Goal: Information Seeking & Learning: Learn about a topic

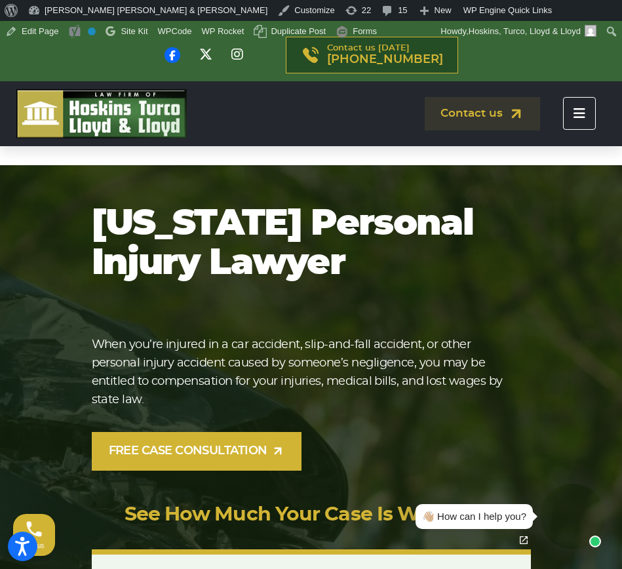
click at [585, 121] on button "Toggle navigation" at bounding box center [579, 113] width 33 height 33
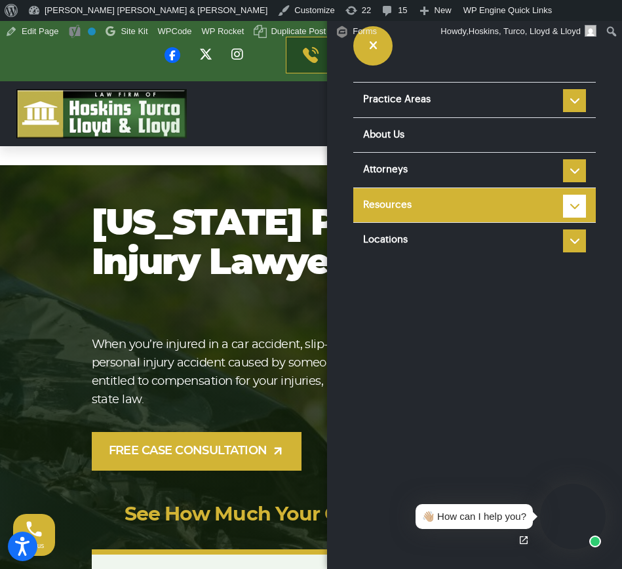
click at [569, 210] on li "Resources Reviews Police Accident Reports Personal injury FAQ Types of Car Acci…" at bounding box center [474, 204] width 242 height 35
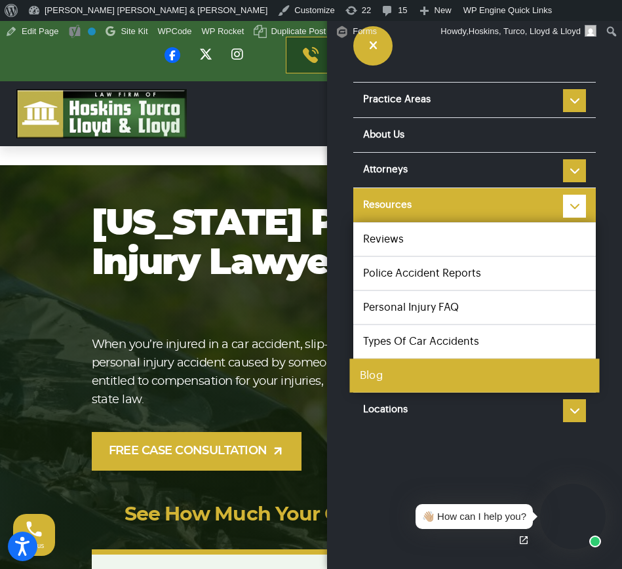
click at [408, 374] on link "Blog" at bounding box center [474, 375] width 250 height 34
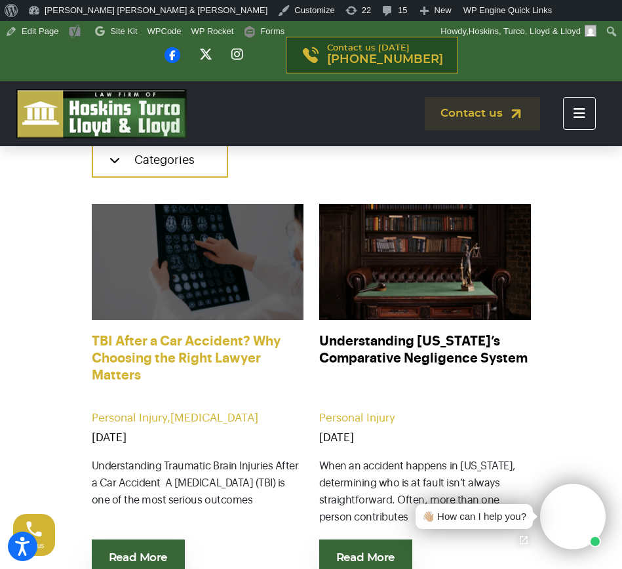
scroll to position [369, 0]
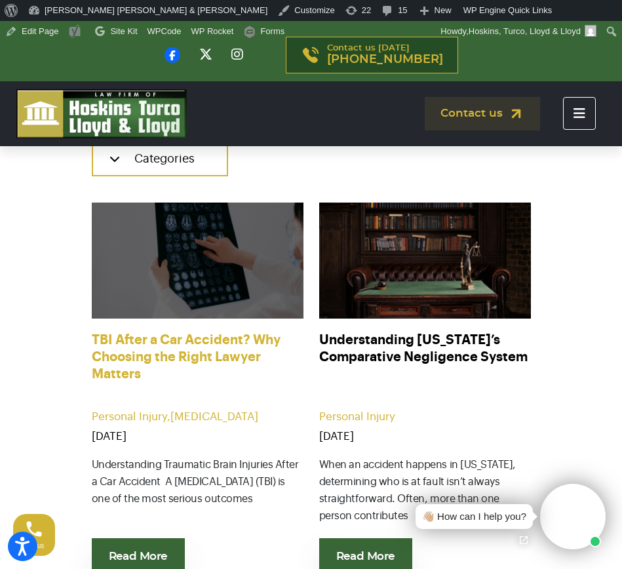
click at [229, 346] on link "TBI After a Car Accident? Why Choosing the Right Lawyer Matters" at bounding box center [198, 358] width 212 height 52
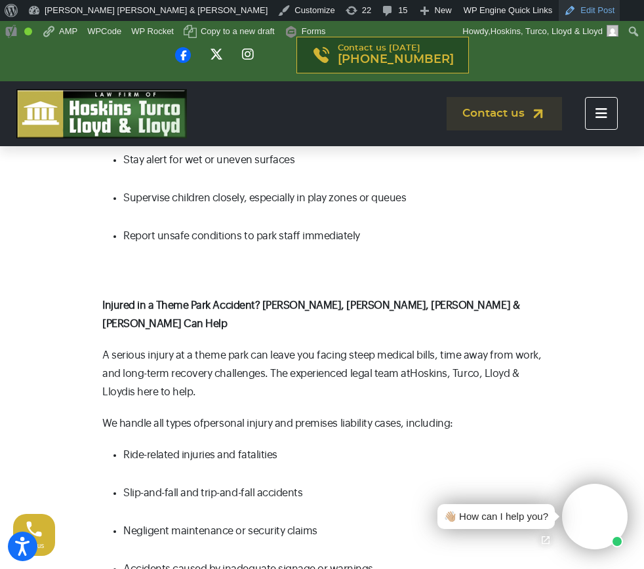
scroll to position [2041, 0]
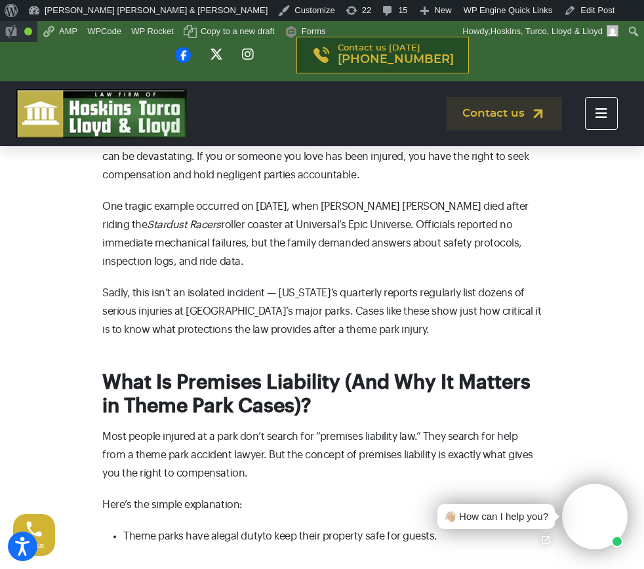
scroll to position [278, 0]
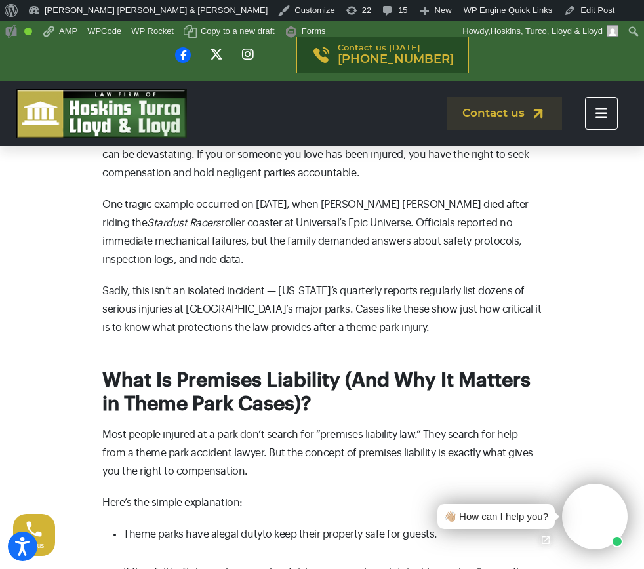
click at [349, 257] on p "One tragic example occurred on [DATE], when [PERSON_NAME] [PERSON_NAME] died af…" at bounding box center [321, 231] width 439 height 73
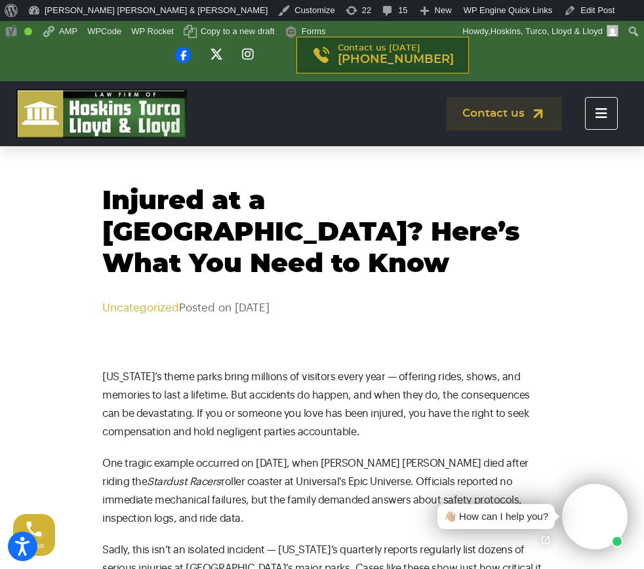
scroll to position [18, 0]
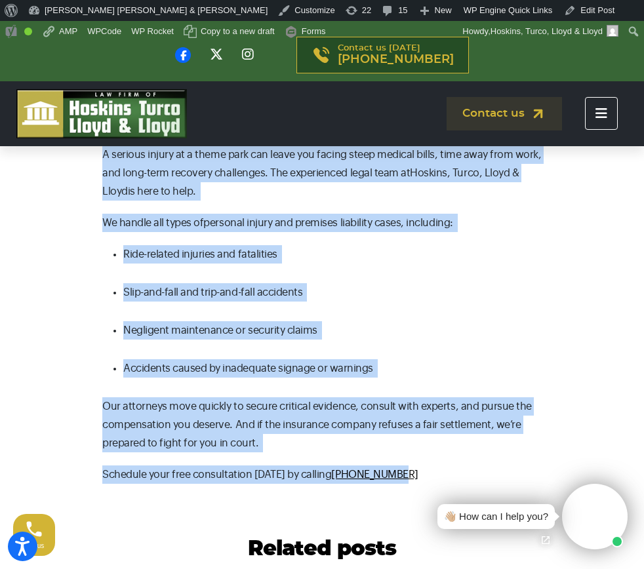
drag, startPoint x: 106, startPoint y: 204, endPoint x: 410, endPoint y: 448, distance: 389.7
click at [410, 448] on body "Accessibility Screen-Reader Guide, Feedback, and Issue Reporting | New window P…" at bounding box center [322, 441] width 644 height 5142
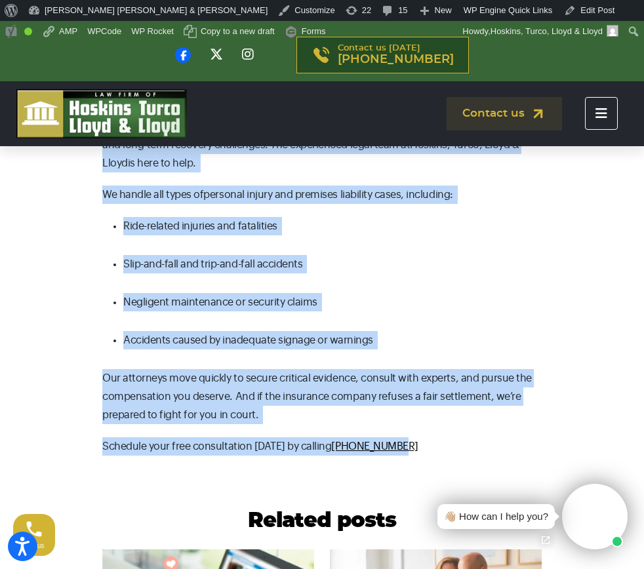
scroll to position [2328, 0]
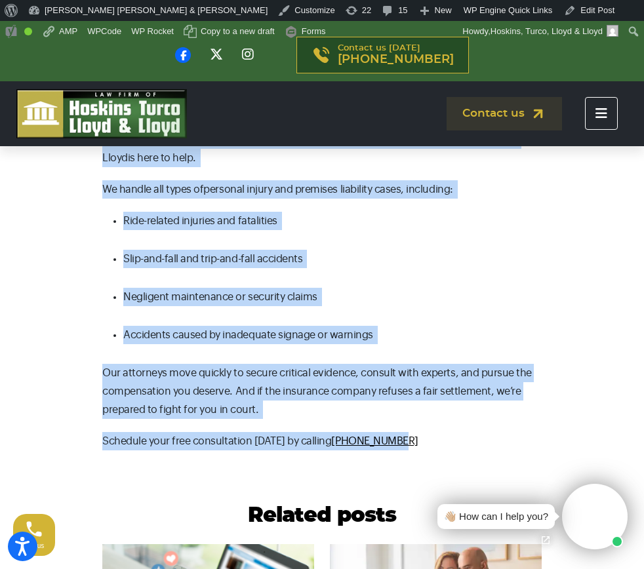
copy body "Injured at a Theme Park? Here’s What You Need to Know Uncategorized Posted on O…"
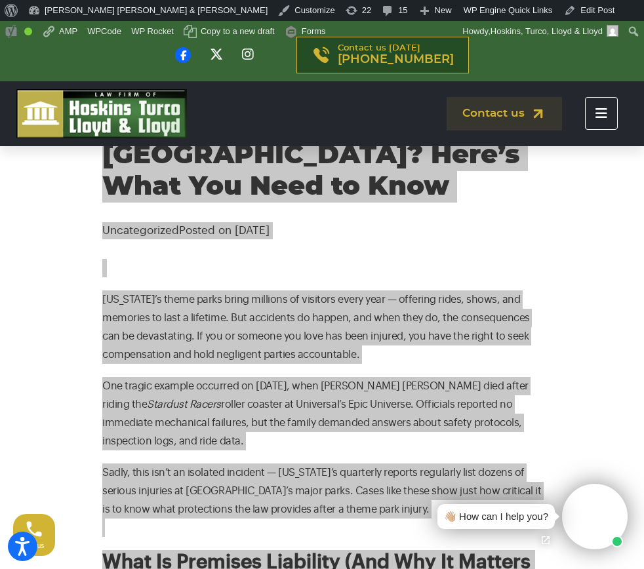
scroll to position [0, 0]
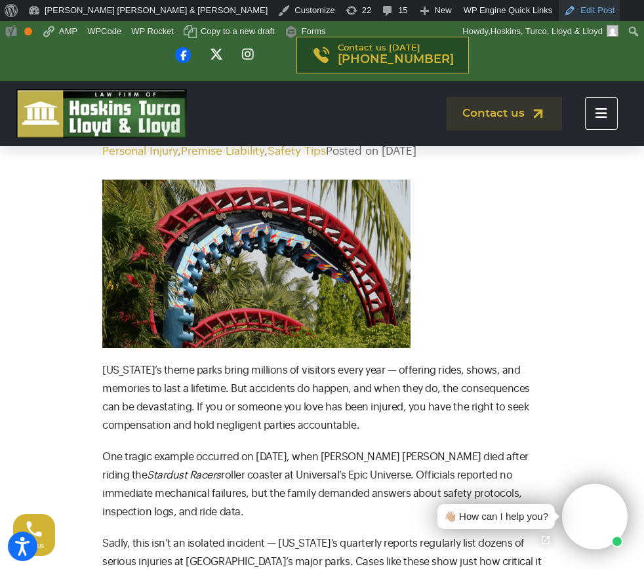
scroll to position [173, 0]
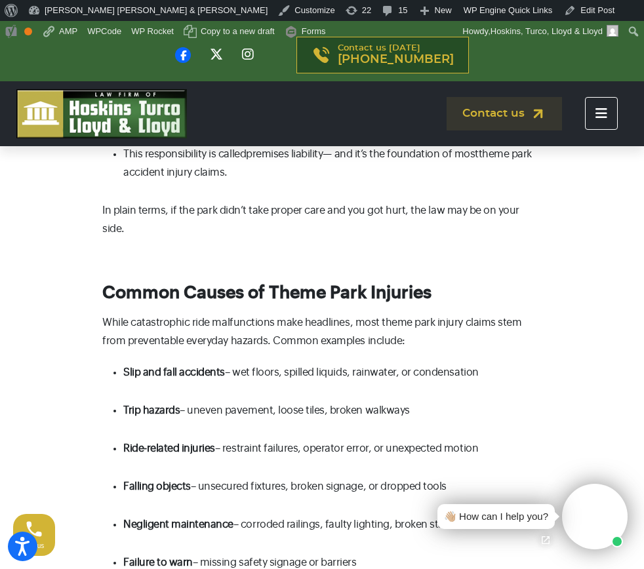
scroll to position [957, 0]
